Goal: Task Accomplishment & Management: Manage account settings

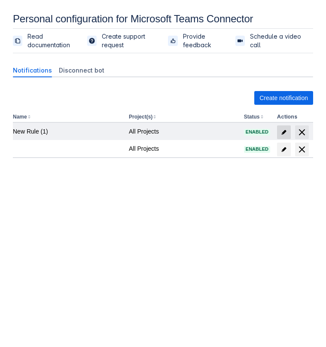
click at [286, 134] on span "edit" at bounding box center [284, 132] width 7 height 7
click at [285, 129] on span "edit" at bounding box center [284, 132] width 7 height 7
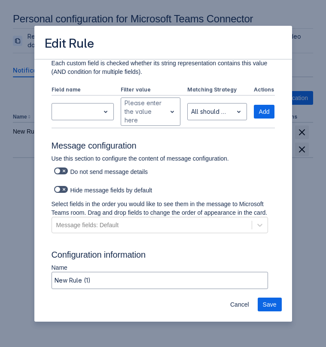
scroll to position [360, 0]
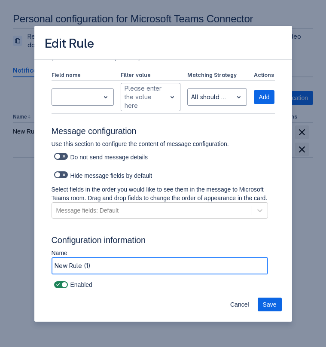
click at [88, 267] on input "New Rule (1)" at bounding box center [160, 265] width 216 height 15
type input "New Rule (1)'"
click at [269, 300] on span "Save" at bounding box center [270, 305] width 14 height 14
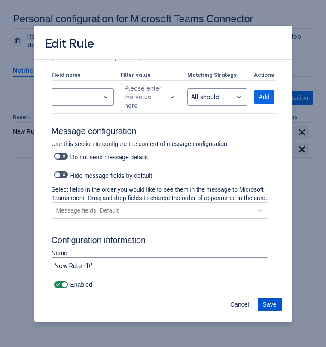
scroll to position [0, 0]
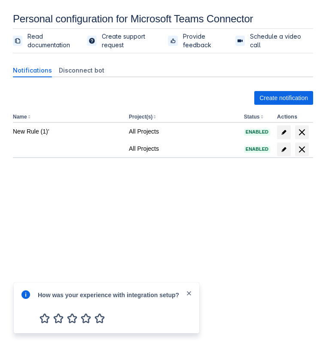
click at [239, 215] on body "Personal configuration for Microsoft Teams Connector Read documentation Create …" at bounding box center [163, 186] width 326 height 347
click at [189, 293] on span "close" at bounding box center [189, 293] width 7 height 7
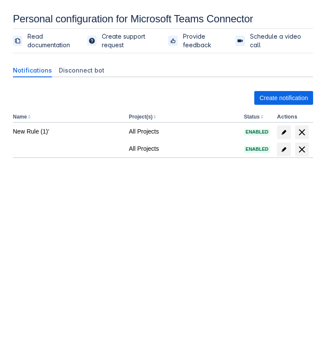
click at [233, 270] on body "Personal configuration for Microsoft Teams Connector Read documentation Create …" at bounding box center [163, 186] width 326 height 347
click at [187, 95] on div "Create notification" at bounding box center [163, 98] width 301 height 14
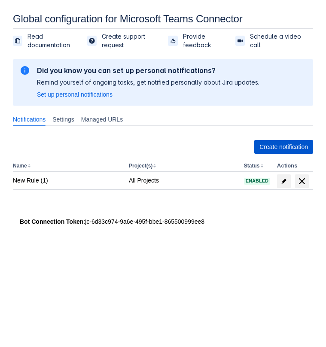
click at [272, 153] on span "Create notification" at bounding box center [284, 147] width 49 height 14
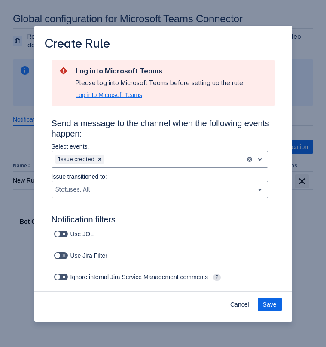
click at [139, 94] on span "Log into Microsoft Teams" at bounding box center [109, 95] width 67 height 9
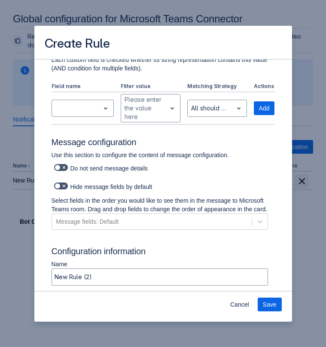
scroll to position [476, 0]
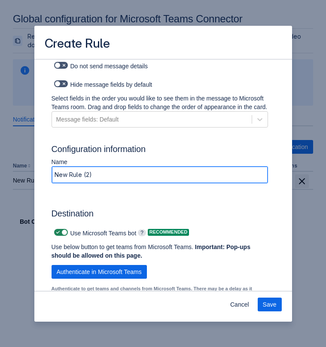
click at [153, 183] on input "New Rule (2)" at bounding box center [160, 174] width 216 height 15
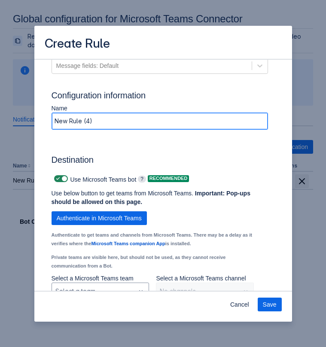
scroll to position [587, 0]
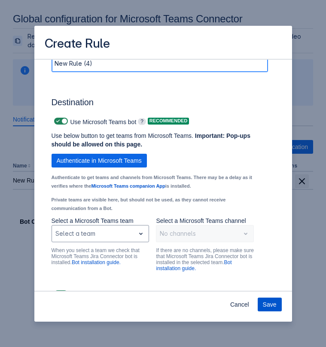
click at [270, 302] on span "Save" at bounding box center [270, 305] width 14 height 14
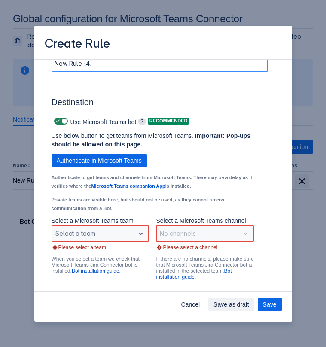
type input "New Rule (4)"
click at [136, 239] on span "open" at bounding box center [141, 234] width 10 height 10
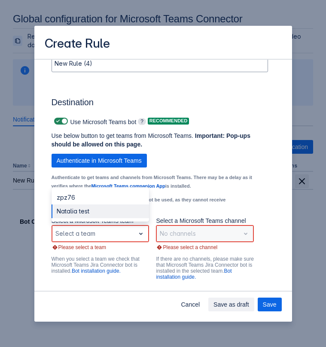
click at [122, 218] on div "Natalia test" at bounding box center [101, 212] width 98 height 14
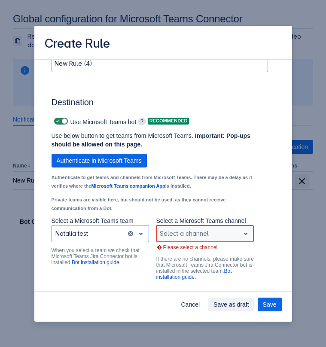
click at [218, 239] on div "Scrollable content" at bounding box center [198, 234] width 77 height 10
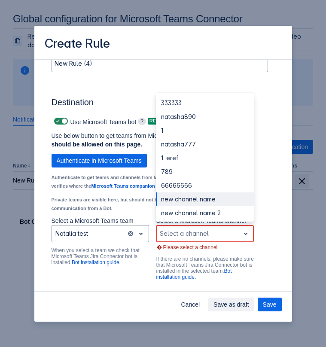
click at [209, 206] on div "new channel name" at bounding box center [205, 200] width 98 height 14
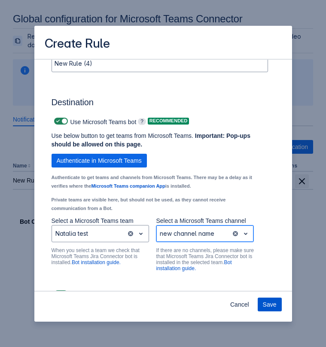
click at [272, 309] on span "Save" at bounding box center [270, 305] width 14 height 14
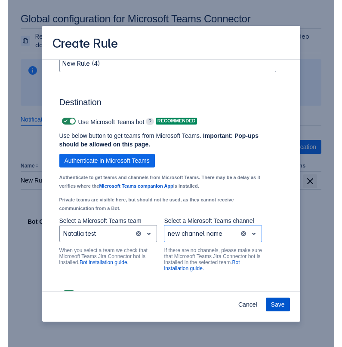
scroll to position [0, 0]
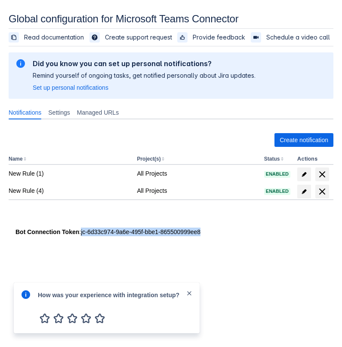
drag, startPoint x: 84, startPoint y: 232, endPoint x: 223, endPoint y: 230, distance: 138.9
click at [223, 230] on div "Bot Connection Token : jc-6d33c974-9a6e-495f-bbe1-865500999ee8" at bounding box center [170, 232] width 311 height 9
copy div "jc-6d33c974-9a6e-495f-bbe1-865500999ee8"
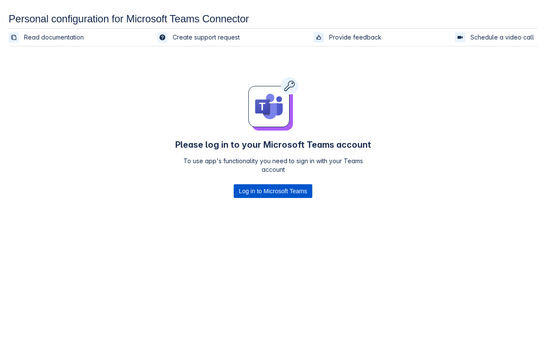
click at [239, 194] on span "Log in to Microsoft Teams" at bounding box center [273, 191] width 68 height 14
click at [270, 195] on span "Log in to Microsoft Teams" at bounding box center [273, 191] width 68 height 14
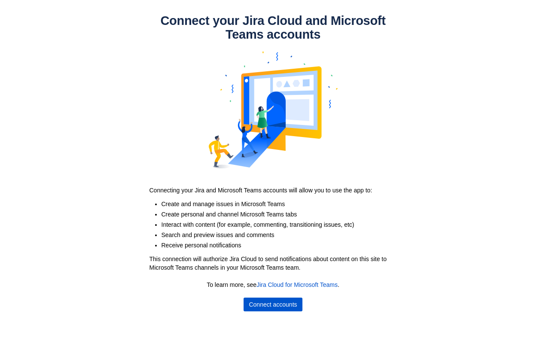
click at [295, 306] on span "Connect accounts" at bounding box center [273, 305] width 48 height 14
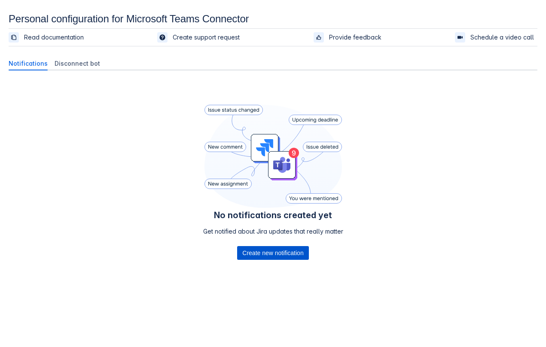
click at [257, 258] on span "Create new notification" at bounding box center [272, 253] width 61 height 14
click at [270, 250] on span "Create new notification" at bounding box center [272, 253] width 61 height 14
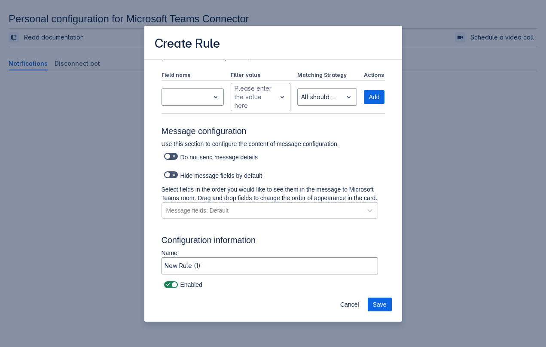
scroll to position [360, 0]
click at [384, 302] on span "Save" at bounding box center [380, 305] width 14 height 14
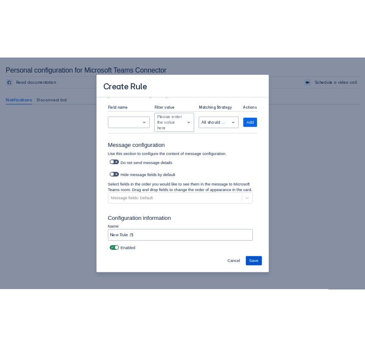
scroll to position [0, 0]
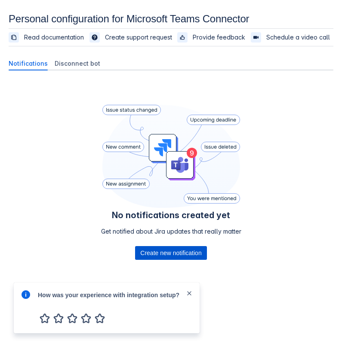
click at [174, 254] on span "Create new notification" at bounding box center [170, 253] width 61 height 14
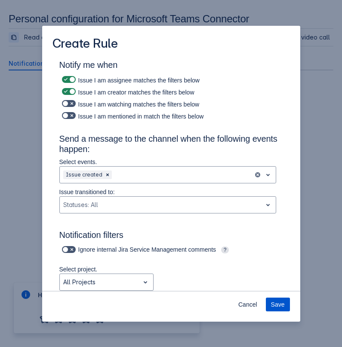
click at [279, 303] on span "Save" at bounding box center [278, 305] width 14 height 14
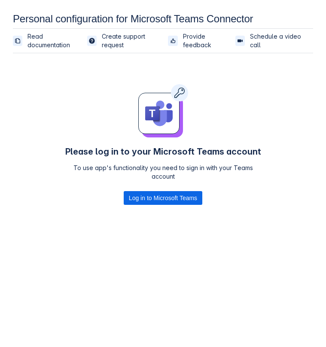
click at [234, 270] on body "Personal configuration for Microsoft Teams Connector Read documentation Create …" at bounding box center [163, 186] width 326 height 347
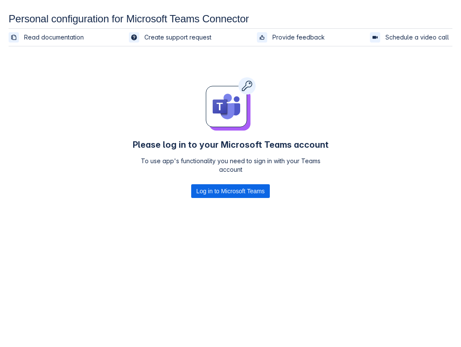
click at [323, 276] on body "Personal configuration for Microsoft Teams Connector Read documentation Create …" at bounding box center [230, 186] width 461 height 347
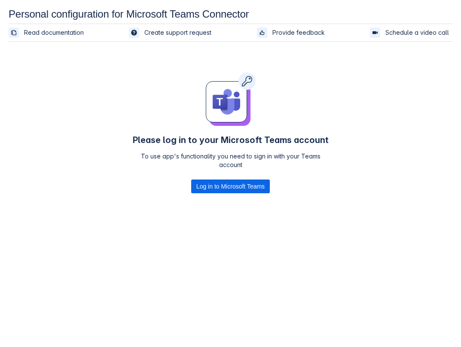
scroll to position [5, 0]
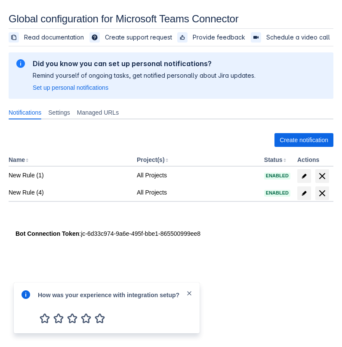
click at [271, 224] on div "Create notification Name Project(s) Status Actions New Rule (1) All Projects En…" at bounding box center [171, 176] width 325 height 100
click at [246, 267] on body "Global configuration for Microsoft Teams Connector Read documentation Create su…" at bounding box center [171, 186] width 342 height 347
click at [186, 292] on span "close" at bounding box center [189, 293] width 7 height 7
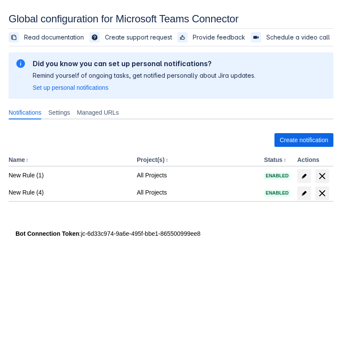
click at [288, 277] on body "Global configuration for Microsoft Teams Connector Read documentation Create su…" at bounding box center [171, 186] width 342 height 347
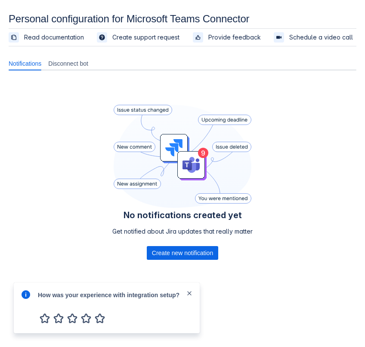
click at [252, 289] on div "No notifications created yet Get notified about Jira updates that really matter…" at bounding box center [182, 194] width 347 height 234
click at [189, 292] on span "close" at bounding box center [189, 293] width 7 height 7
